Goal: Task Accomplishment & Management: Use online tool/utility

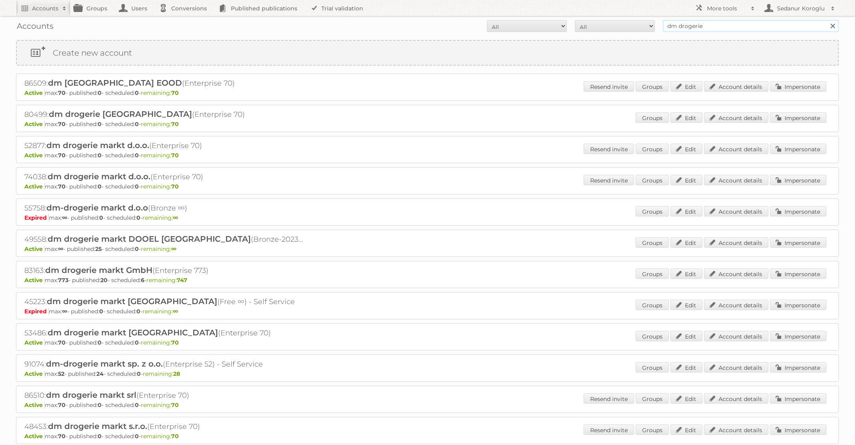
click at [710, 26] on input "dm drogerie" at bounding box center [751, 26] width 176 height 12
type input "d"
type input "Albert Heijn BE"
click at [826, 20] on input "Search" at bounding box center [832, 26] width 12 height 12
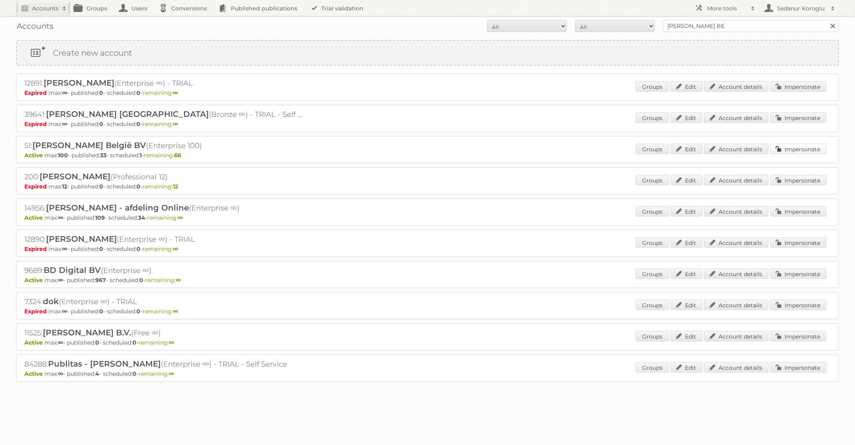
click at [782, 144] on link "Impersonate" at bounding box center [798, 149] width 56 height 10
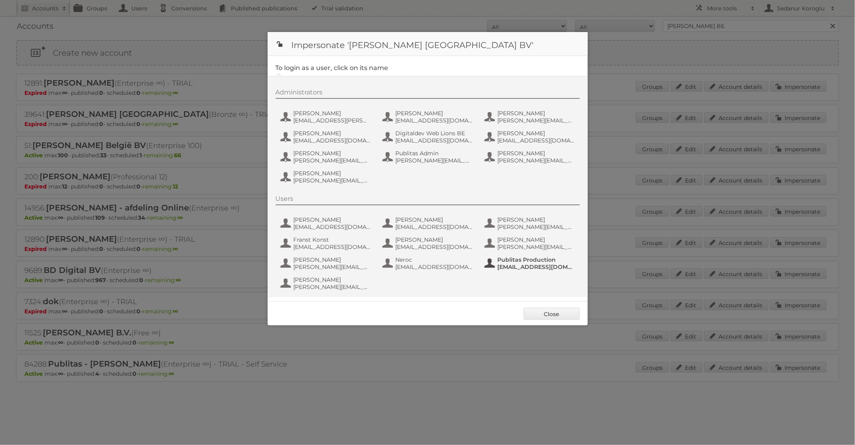
click at [514, 264] on span "fs+ahbe@publitas.com" at bounding box center [537, 266] width 78 height 7
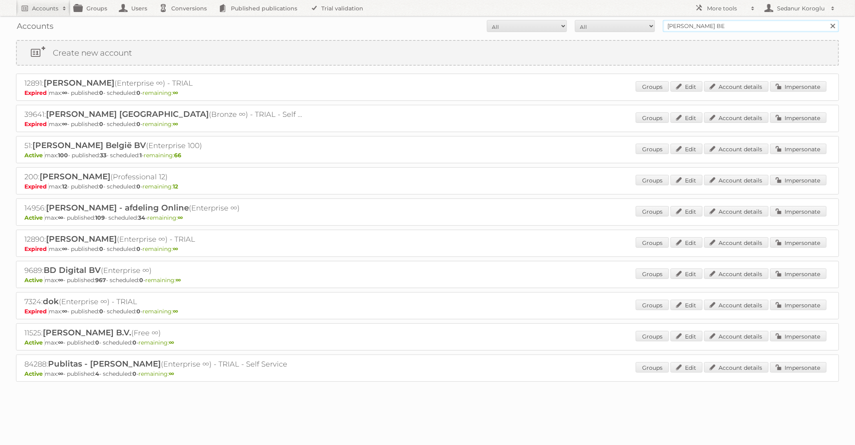
drag, startPoint x: 717, startPoint y: 27, endPoint x: 654, endPoint y: 26, distance: 63.2
click at [654, 26] on form "All Active Expired Pending All Paid Trials Self service Albert Heijn BE Search" at bounding box center [427, 26] width 823 height 12
type input "Primera"
click at [826, 20] on input "Search" at bounding box center [832, 26] width 12 height 12
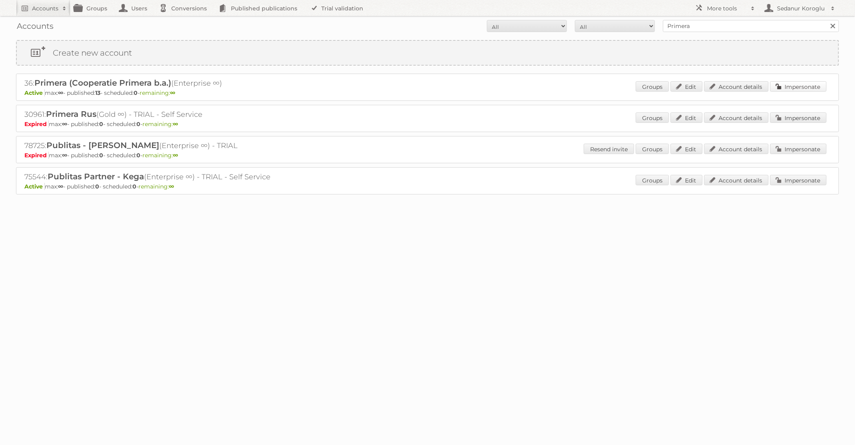
click at [785, 85] on link "Impersonate" at bounding box center [798, 86] width 56 height 10
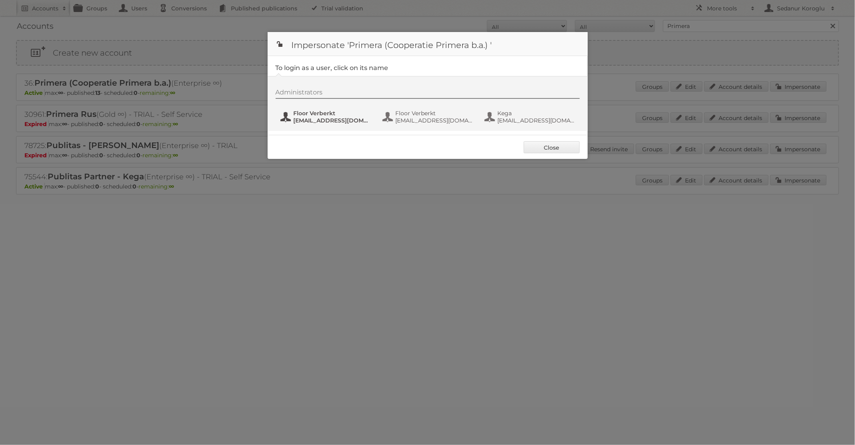
click at [340, 122] on span "[EMAIL_ADDRESS][DOMAIN_NAME]" at bounding box center [333, 120] width 78 height 7
